Goal: Participate in discussion

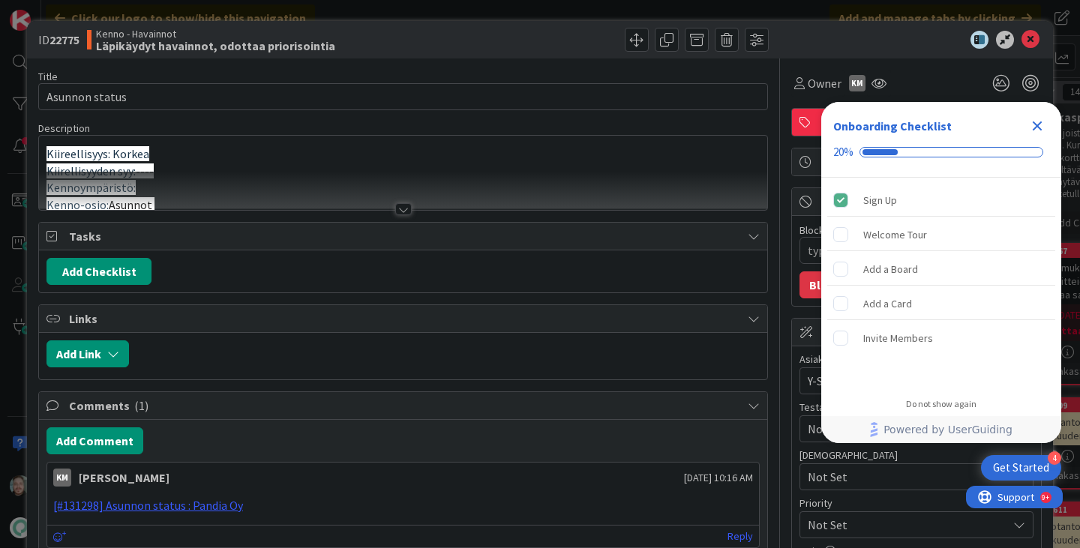
type textarea "x"
click at [395, 206] on div at bounding box center [403, 209] width 16 height 12
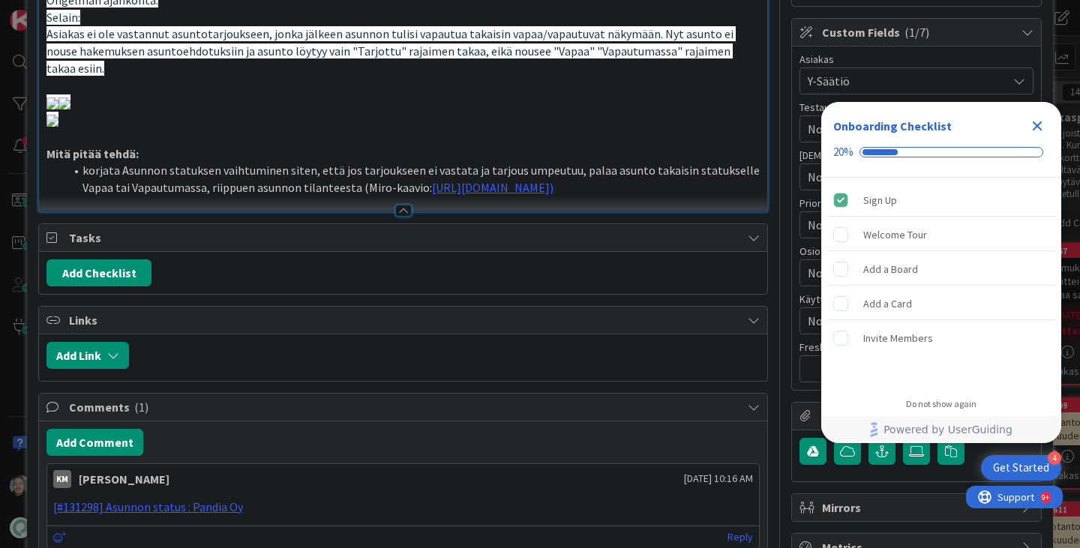
scroll to position [375, 0]
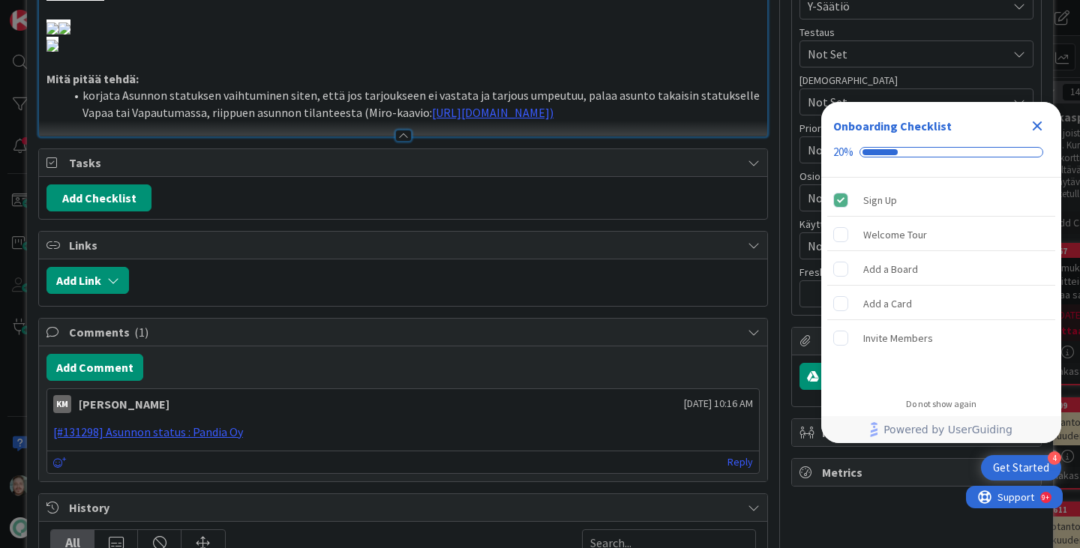
click at [1038, 129] on icon "Close Checklist" at bounding box center [1037, 126] width 18 height 18
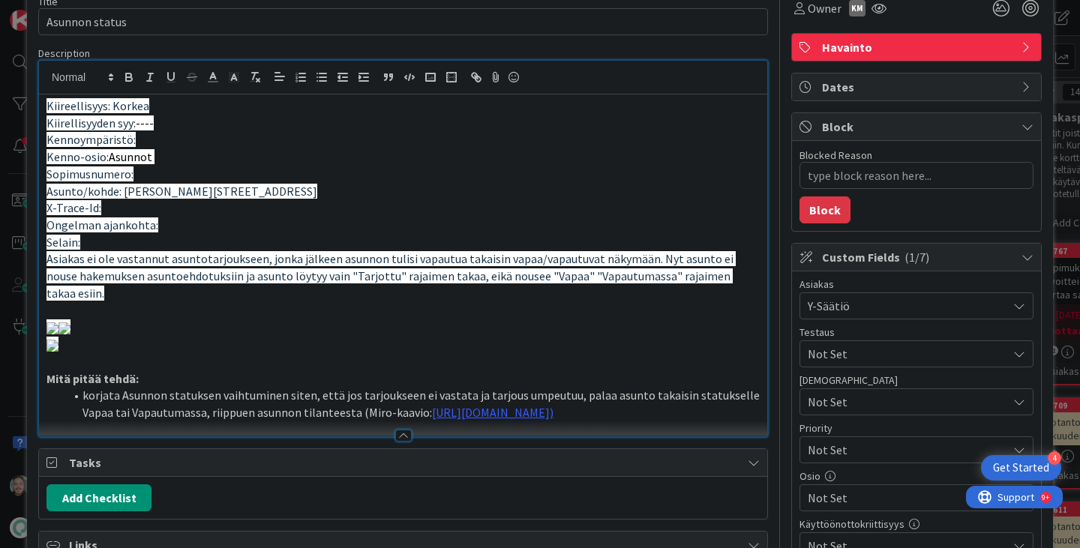
scroll to position [0, 0]
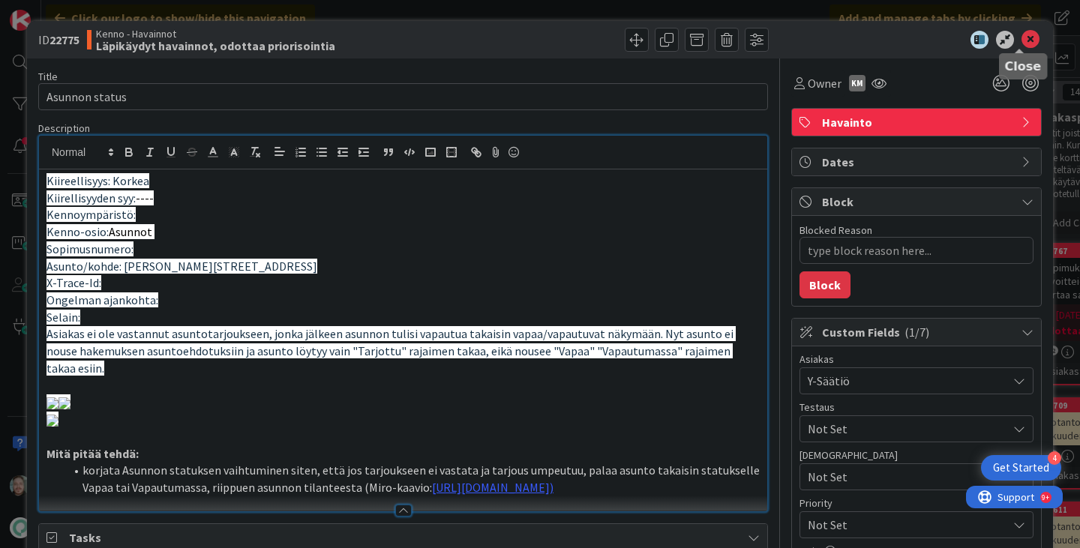
click at [1025, 43] on icon at bounding box center [1030, 40] width 18 height 18
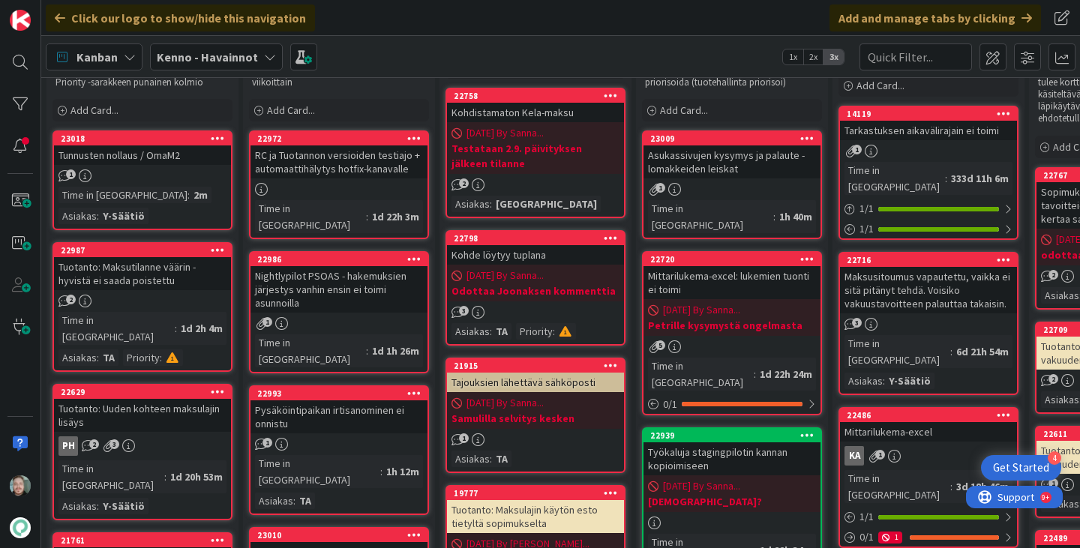
scroll to position [75, 0]
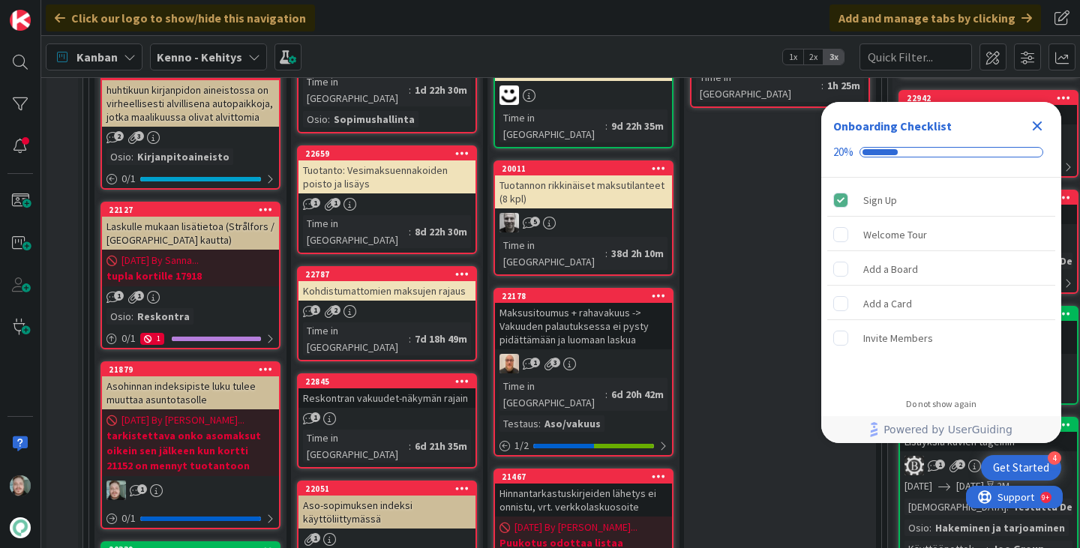
click at [1042, 131] on icon "Close Checklist" at bounding box center [1037, 126] width 18 height 18
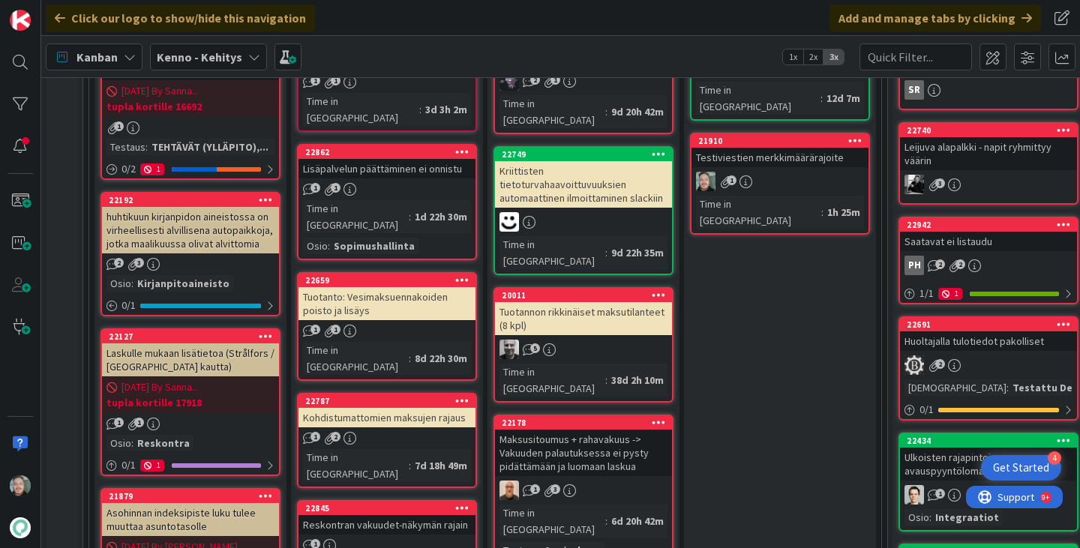
scroll to position [225, 0]
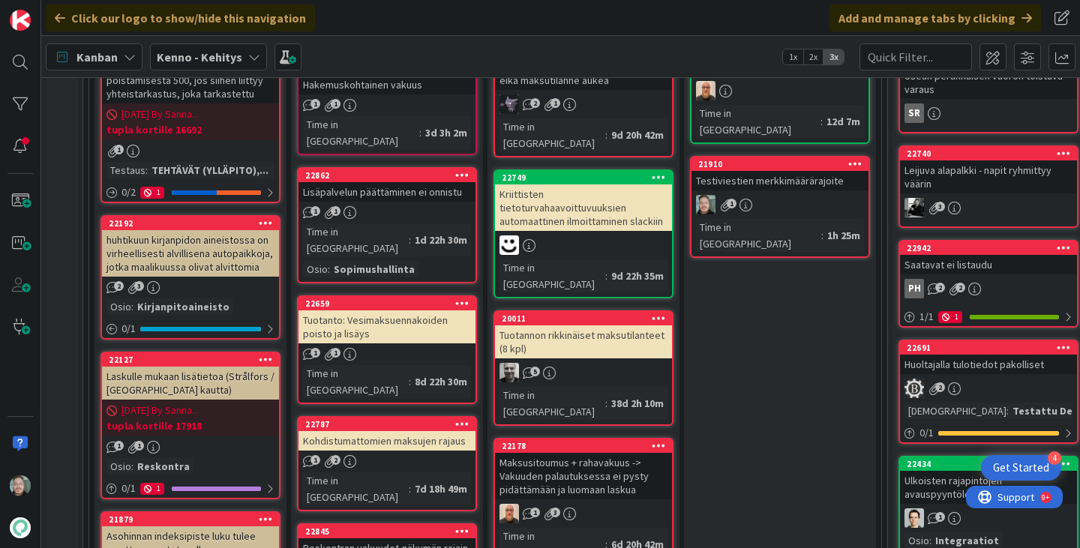
click at [812, 195] on div "1" at bounding box center [779, 204] width 177 height 19
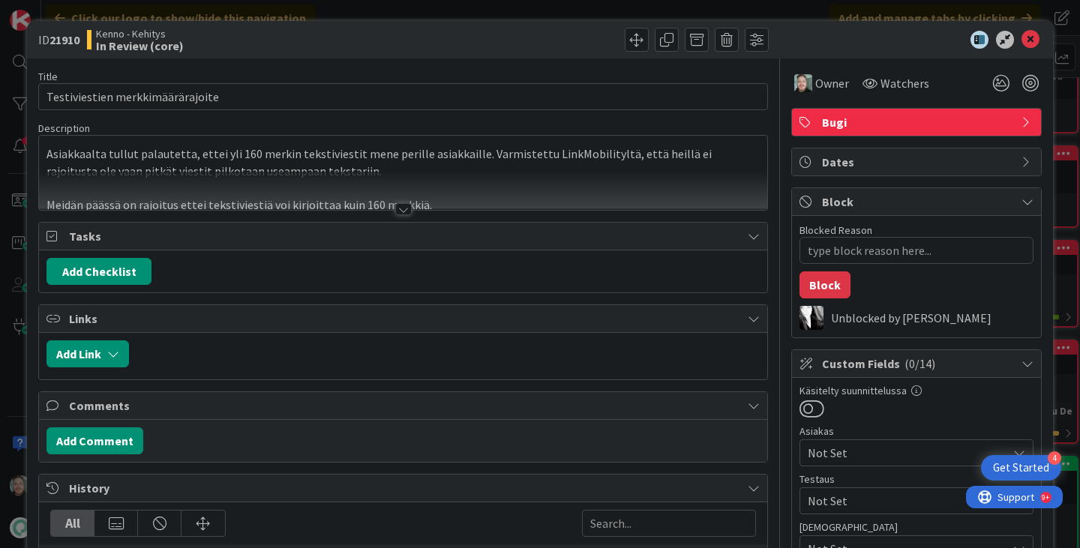
type textarea "x"
click at [397, 205] on div at bounding box center [403, 209] width 16 height 12
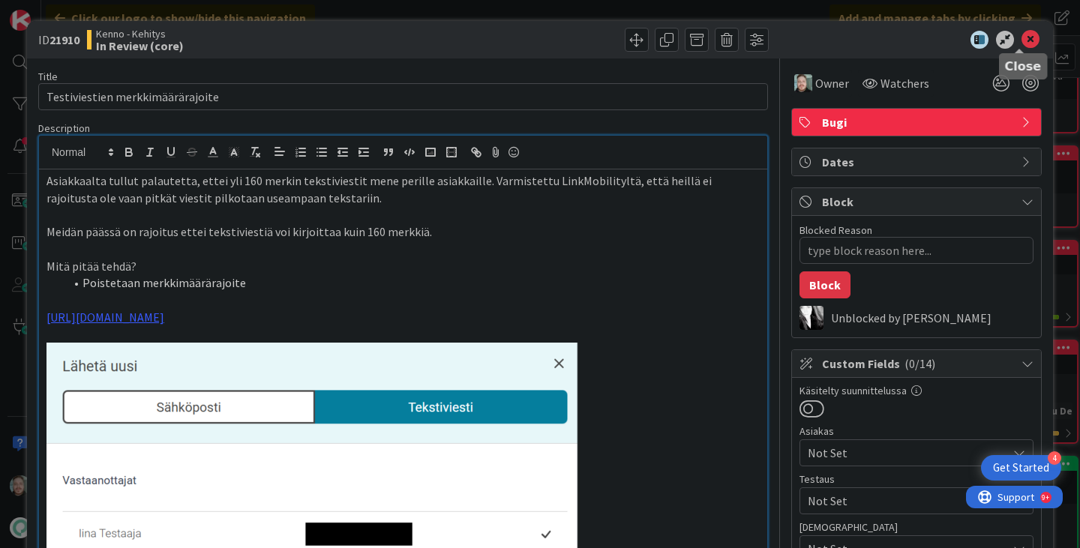
click at [1023, 39] on icon at bounding box center [1030, 40] width 18 height 18
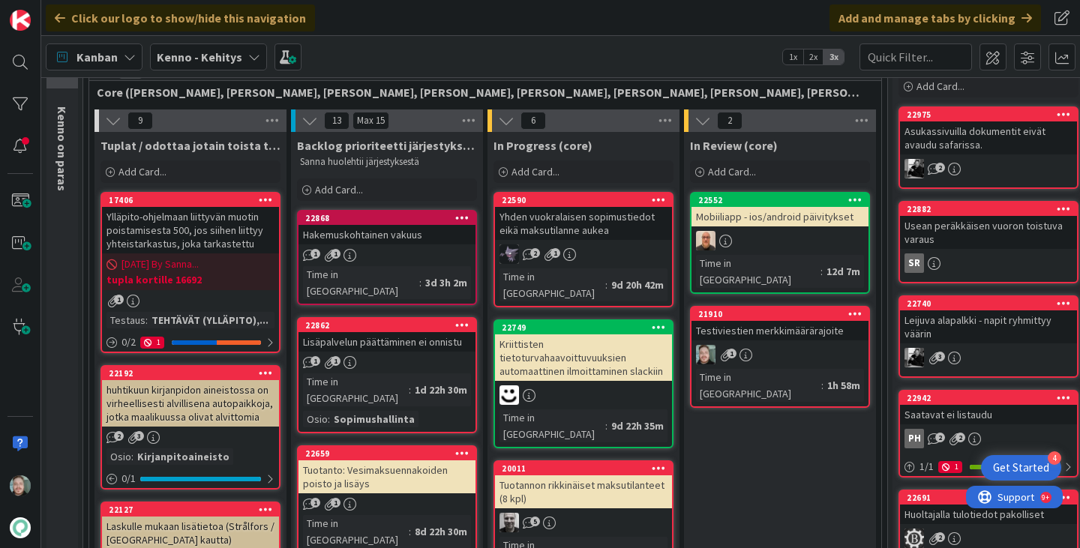
scroll to position [150, 0]
